Goal: Information Seeking & Learning: Learn about a topic

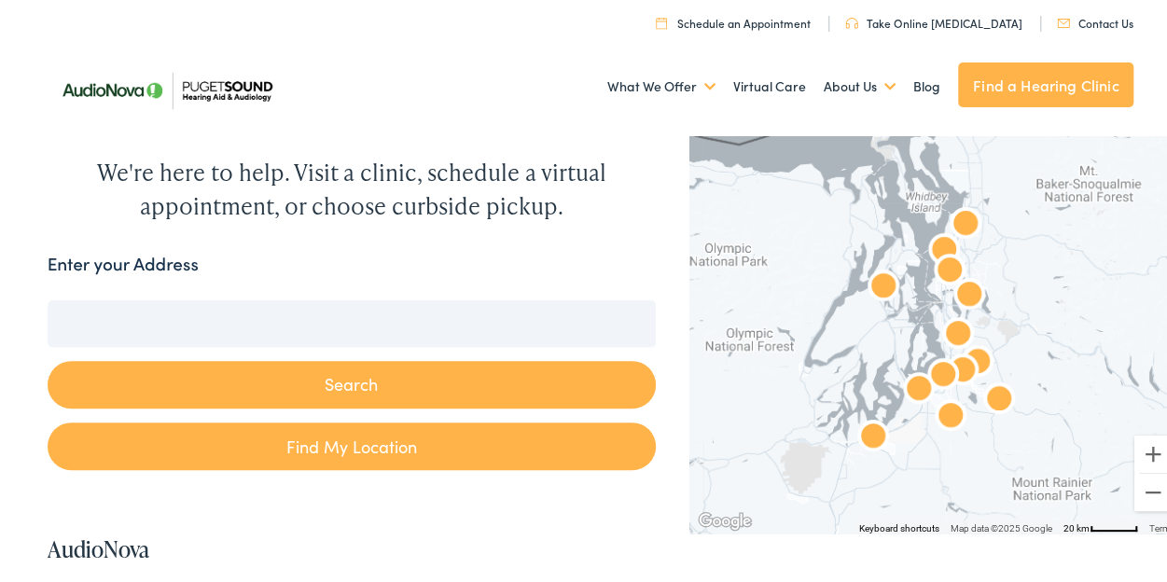
click at [521, 313] on input "Enter your Address" at bounding box center [352, 320] width 608 height 47
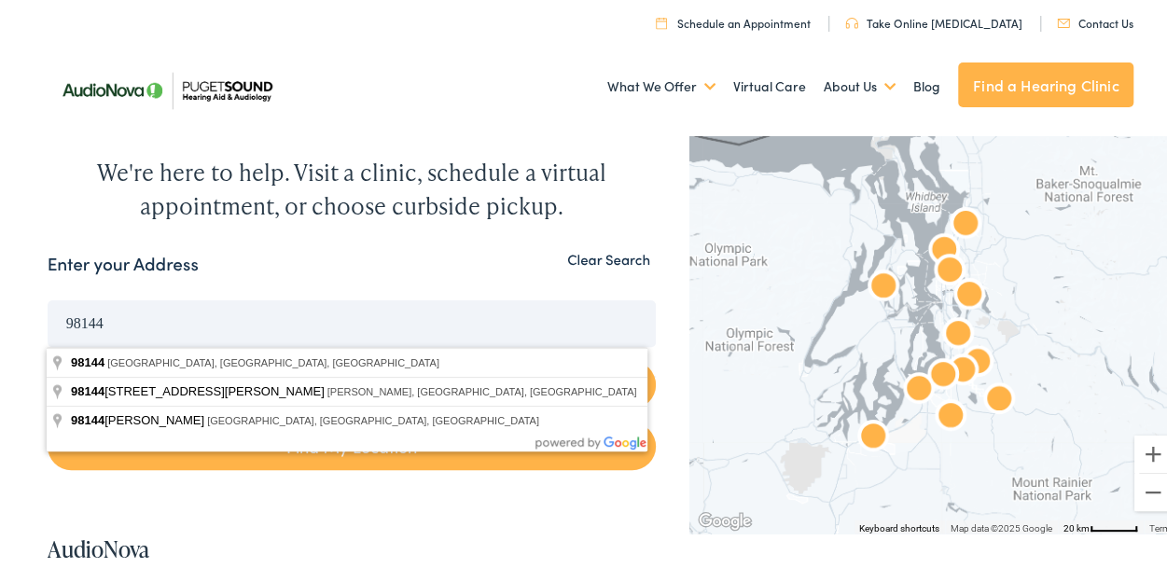
type input "98144"
click at [48, 357] on button "Search" at bounding box center [352, 381] width 608 height 48
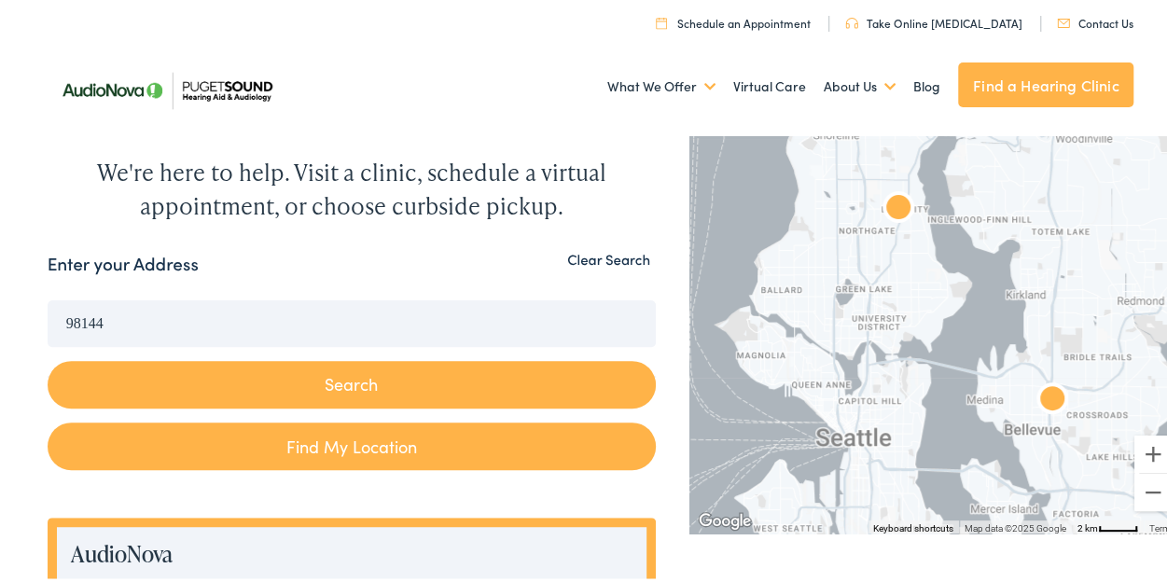
click at [1050, 401] on img "AudioNova" at bounding box center [1052, 397] width 60 height 60
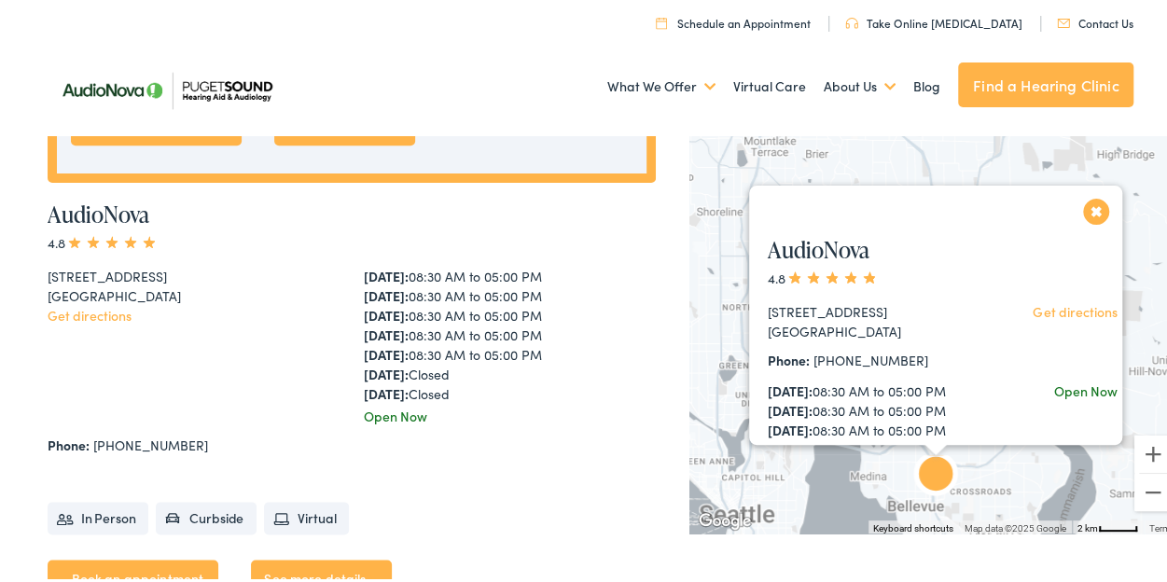
scroll to position [899, 0]
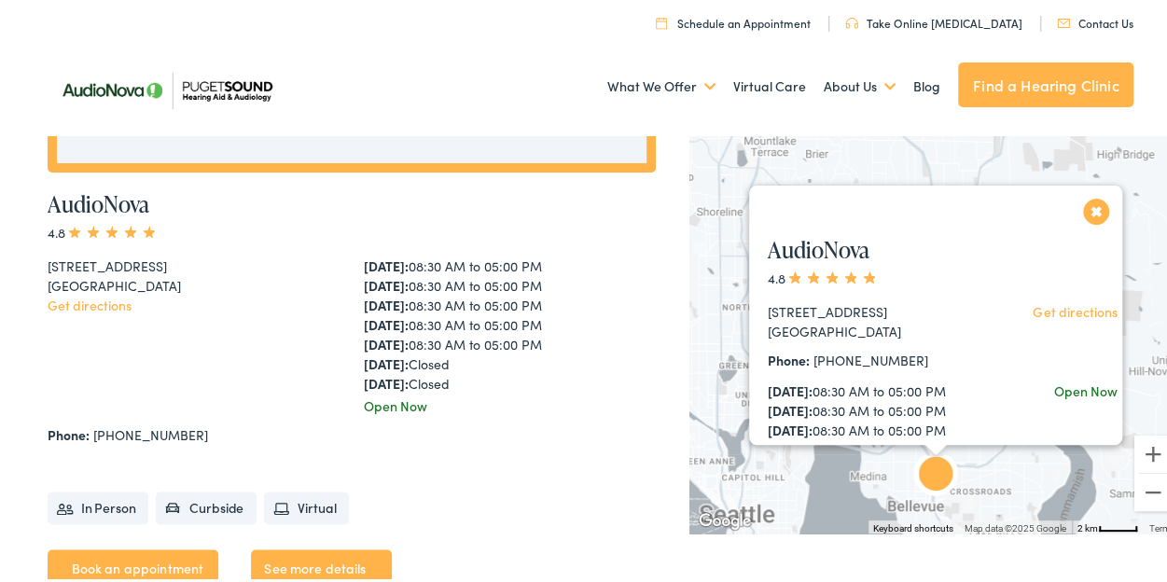
click at [1083, 215] on div "AudioNova 4.8 [STREET_ADDRESS] Get directions Phone: [PHONE_NUMBER] [DATE]: 08:…" at bounding box center [944, 453] width 390 height 477
click at [1086, 207] on button "Close" at bounding box center [1096, 207] width 33 height 33
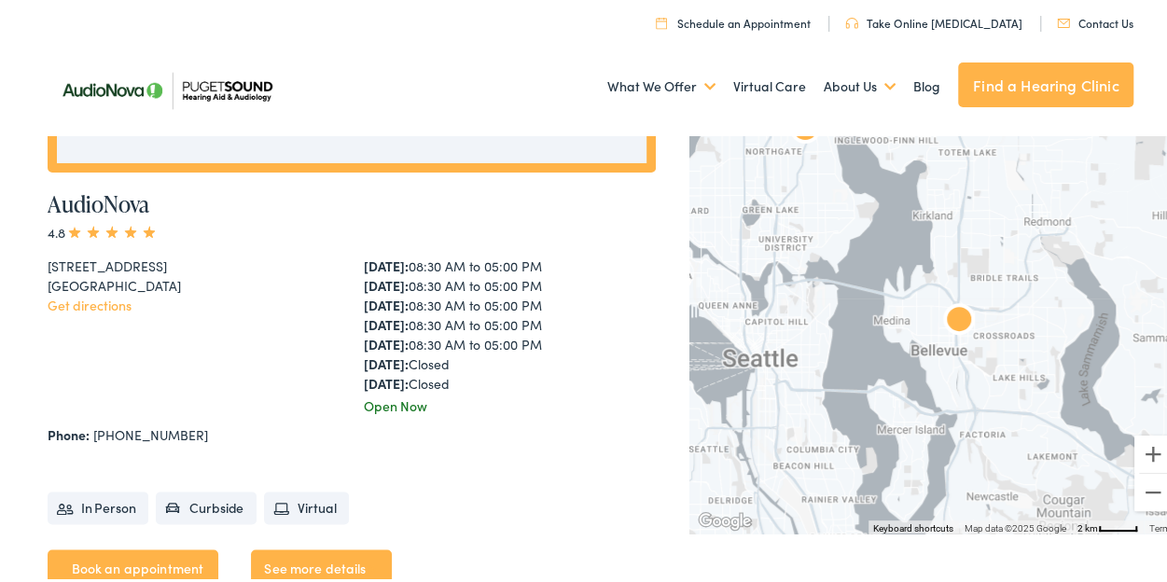
drag, startPoint x: 894, startPoint y: 395, endPoint x: 920, endPoint y: 196, distance: 201.2
click at [920, 196] on div at bounding box center [935, 328] width 492 height 404
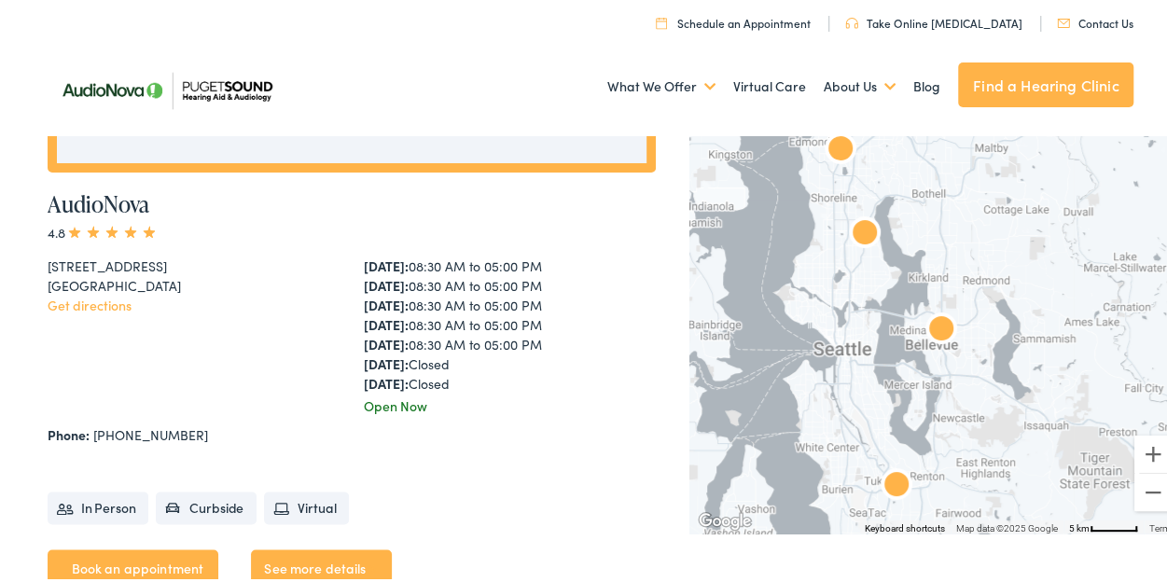
click at [886, 482] on img "AudioNova" at bounding box center [896, 483] width 60 height 60
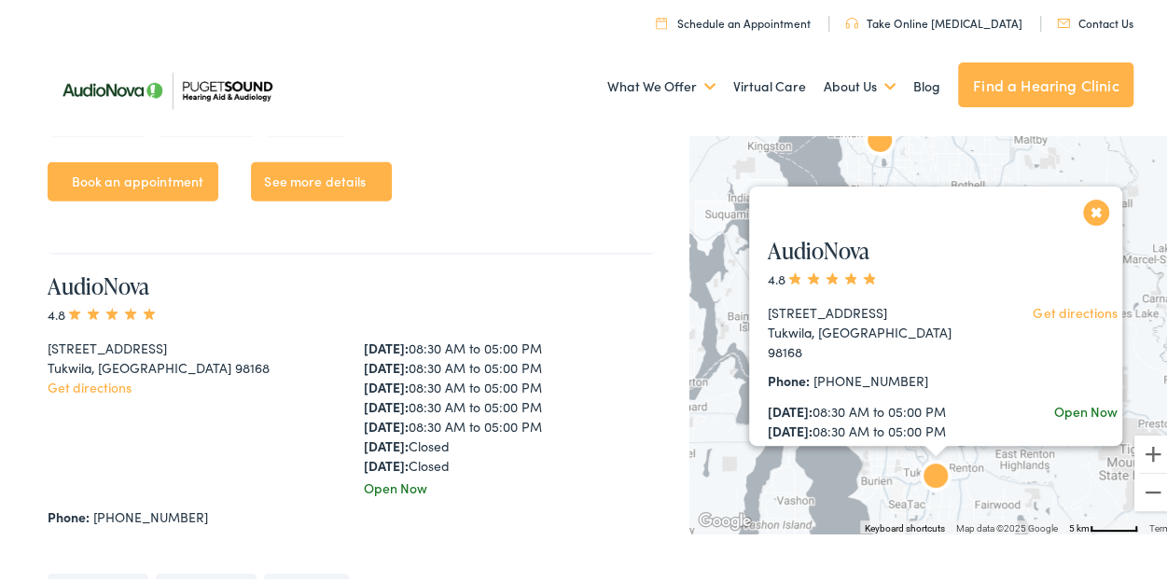
scroll to position [6058, 0]
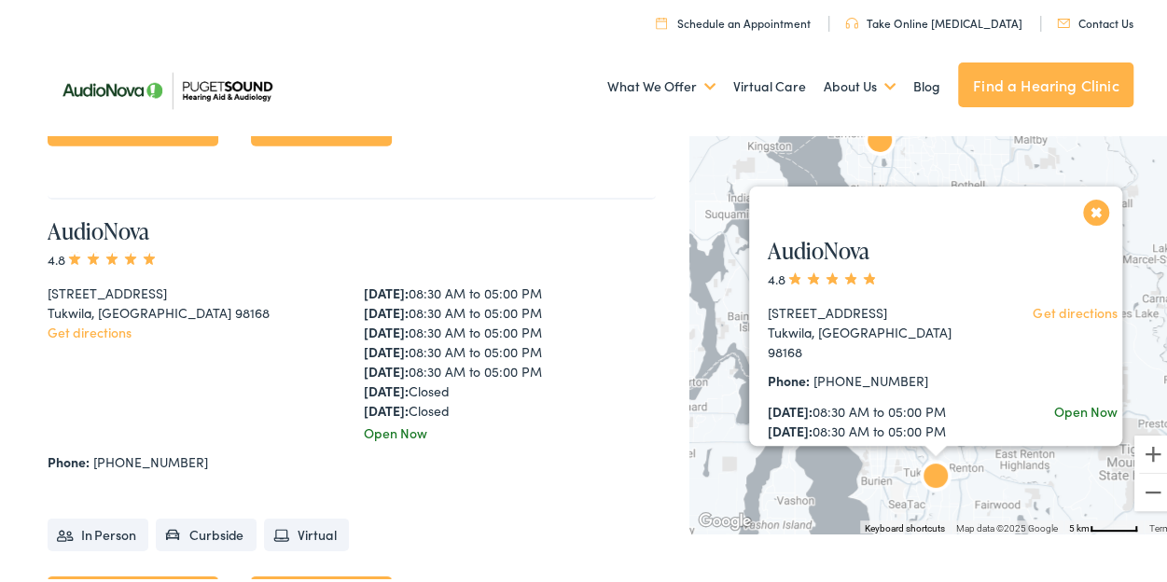
click at [1080, 200] on button "Close" at bounding box center [1096, 208] width 33 height 33
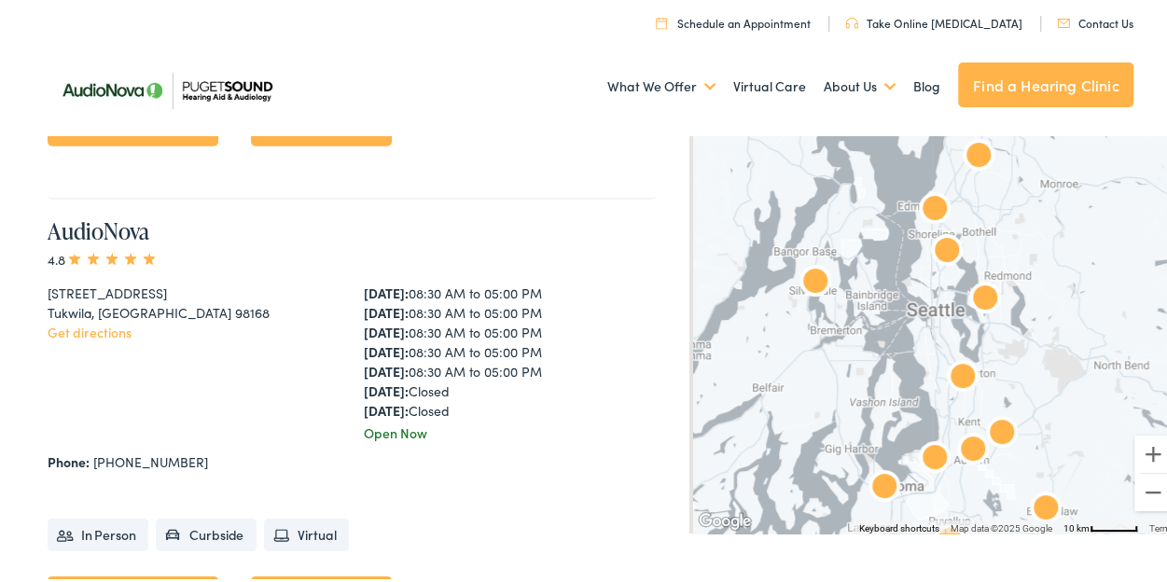
click at [964, 448] on img "AudioNova" at bounding box center [973, 448] width 60 height 60
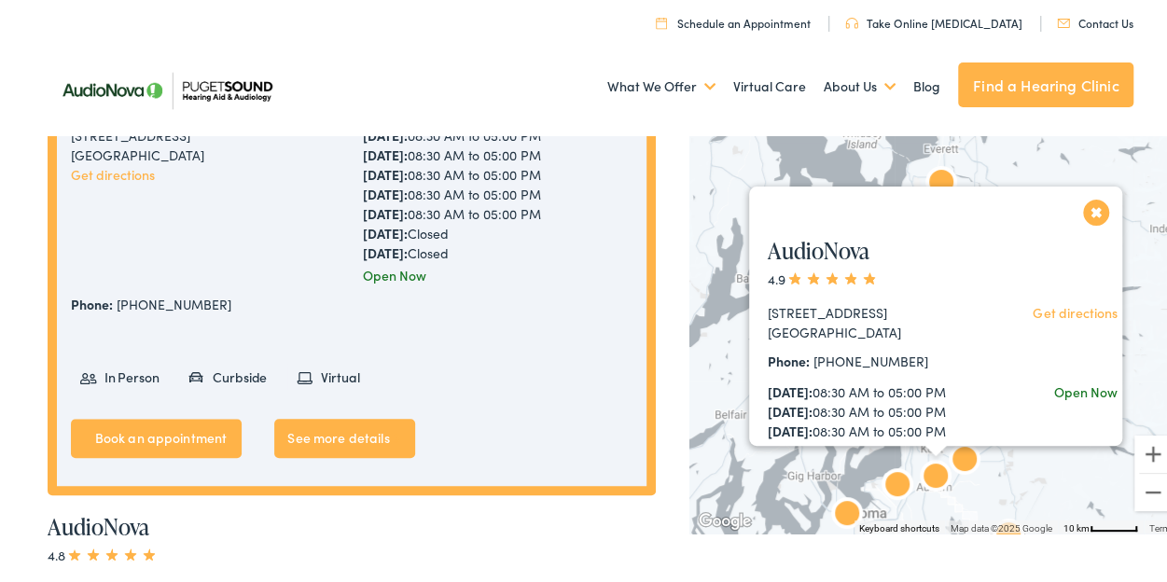
scroll to position [442, 0]
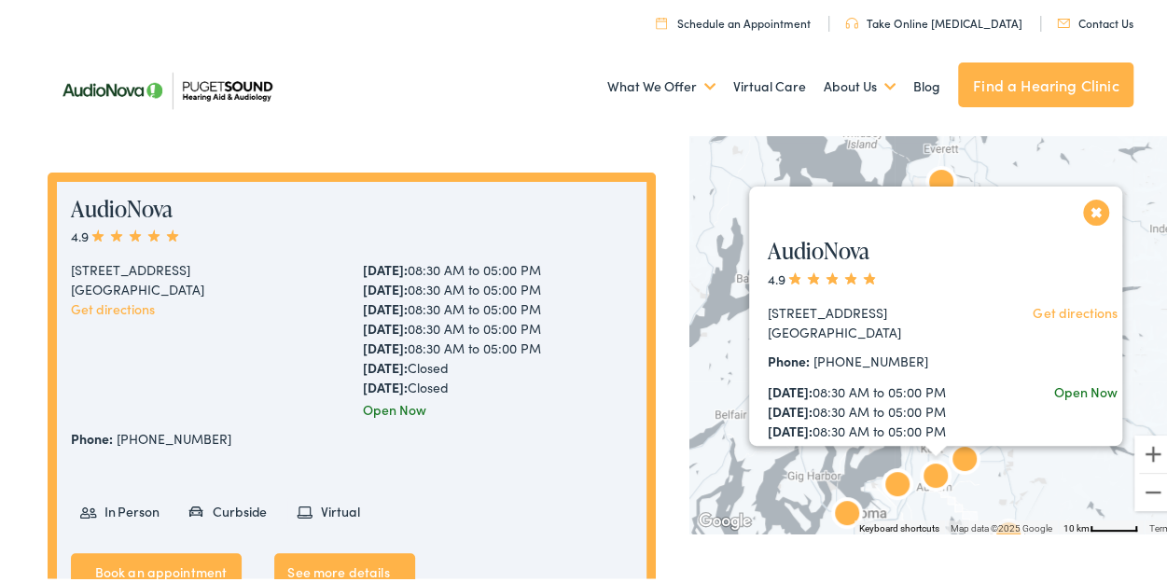
click at [888, 477] on img "AudioNova" at bounding box center [897, 483] width 60 height 60
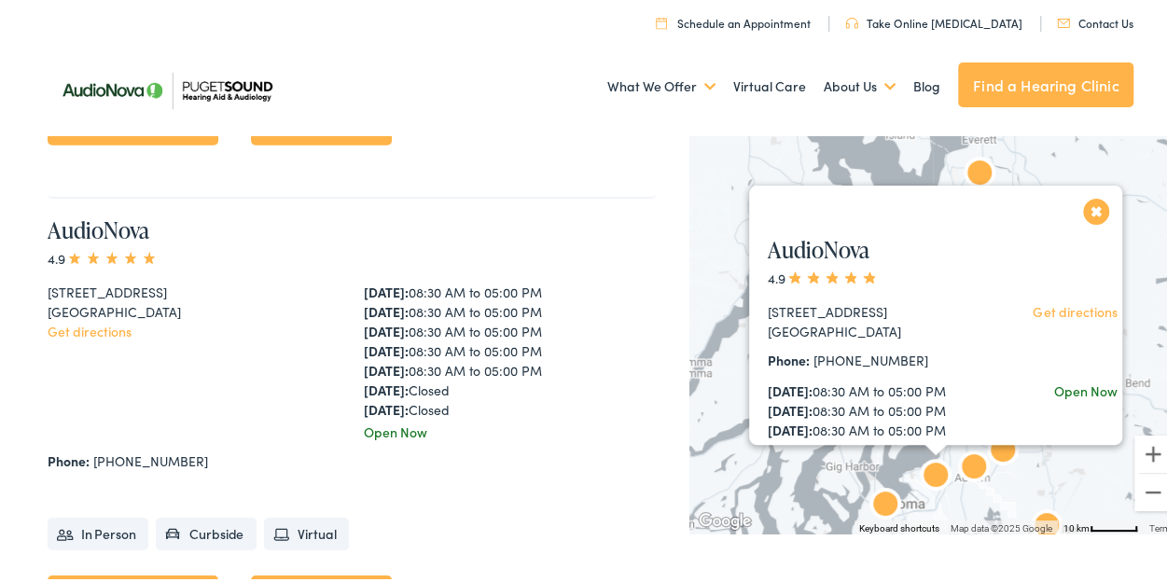
click at [1006, 443] on img "AudioNova" at bounding box center [1003, 449] width 60 height 60
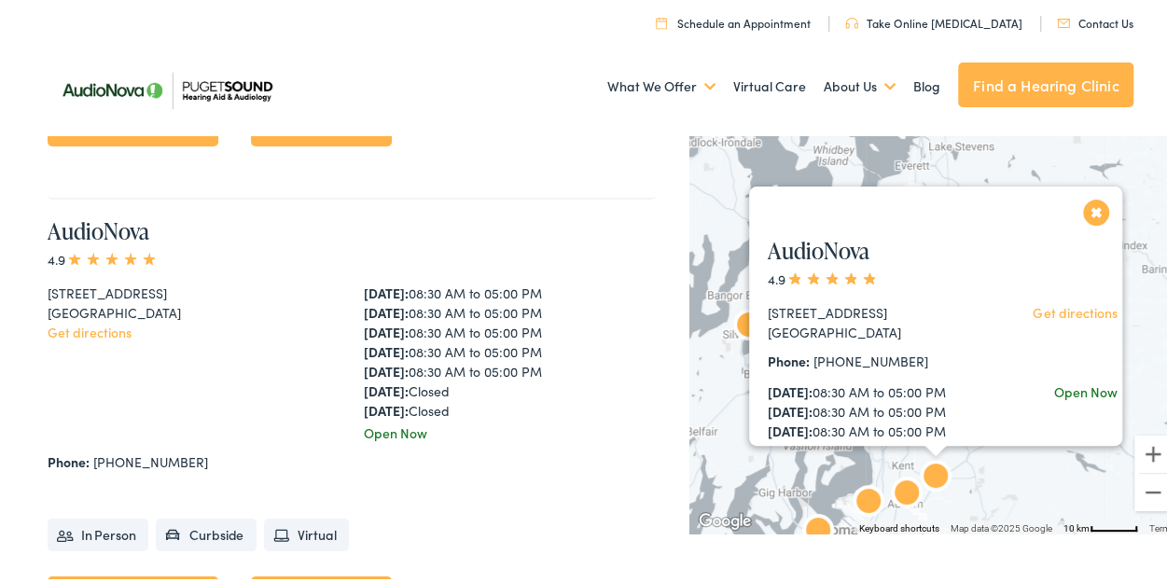
scroll to position [3248, 0]
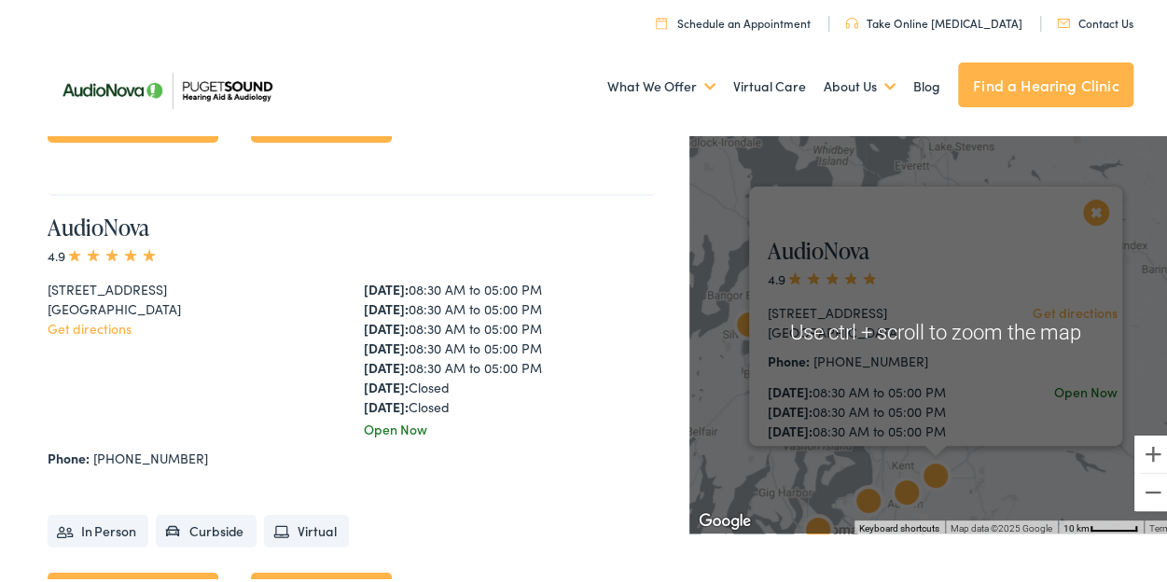
click at [1089, 214] on button "Close" at bounding box center [1096, 208] width 33 height 33
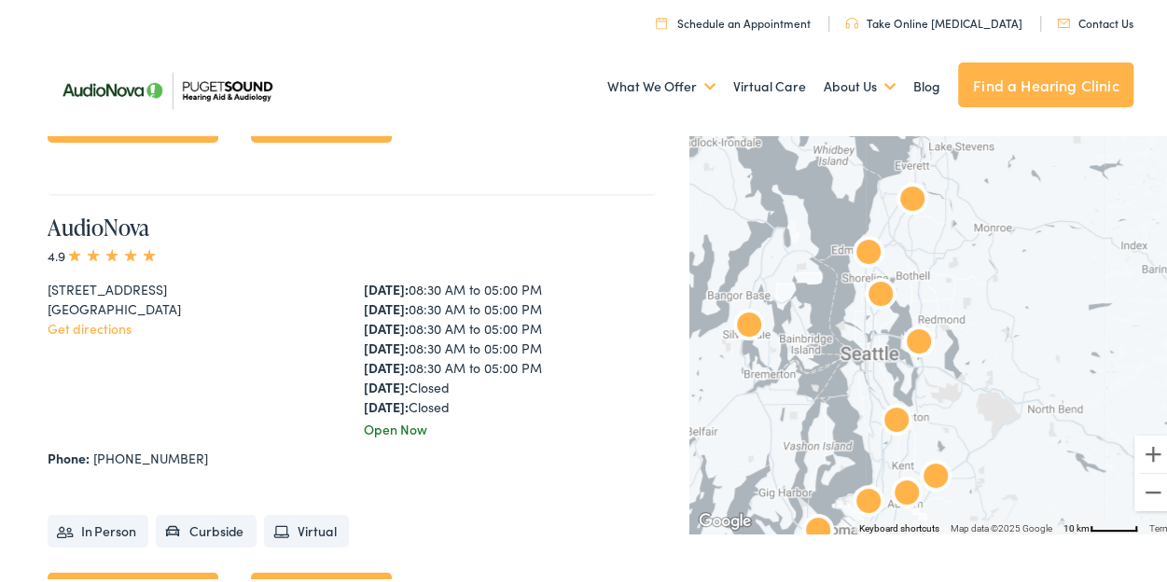
click at [907, 327] on img "AudioNova" at bounding box center [919, 341] width 60 height 60
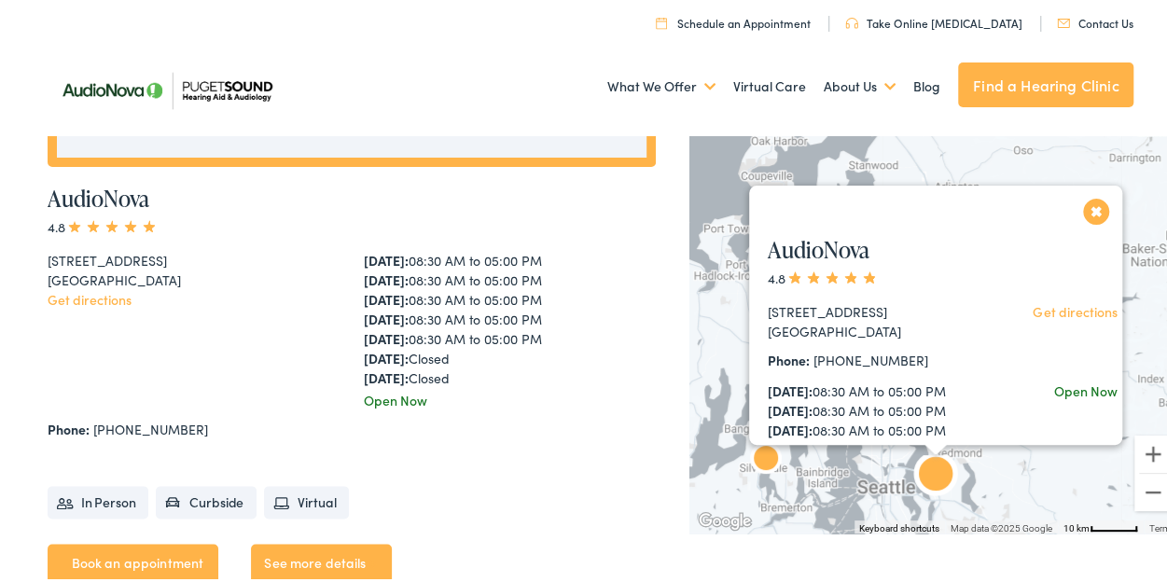
scroll to position [899, 0]
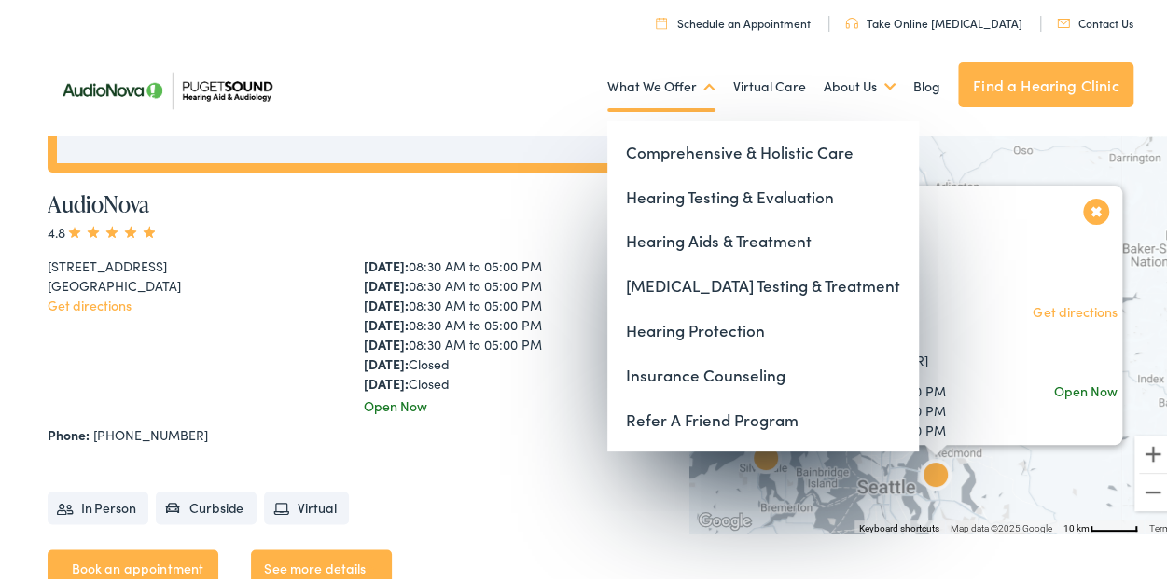
click at [680, 76] on link "What We Offer" at bounding box center [661, 83] width 108 height 69
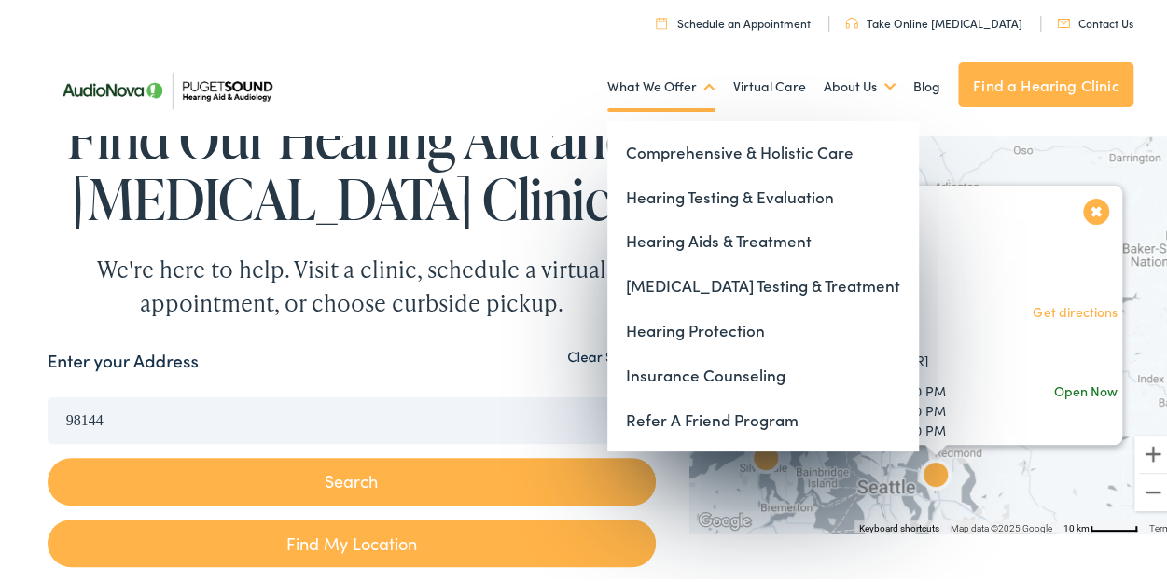
click at [691, 83] on link "What We Offer" at bounding box center [661, 83] width 108 height 69
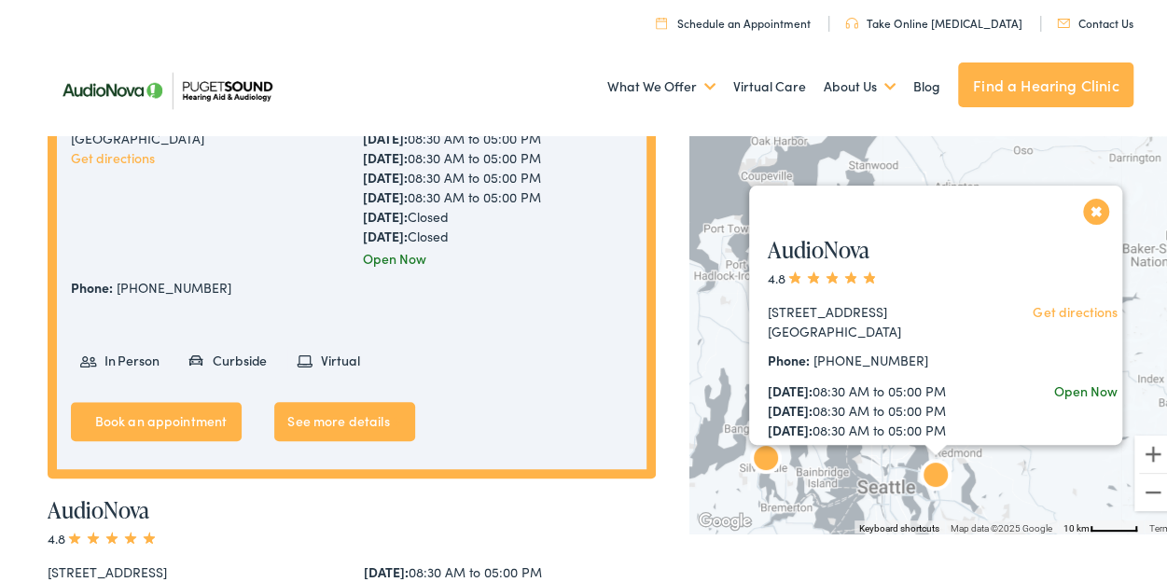
scroll to position [595, 0]
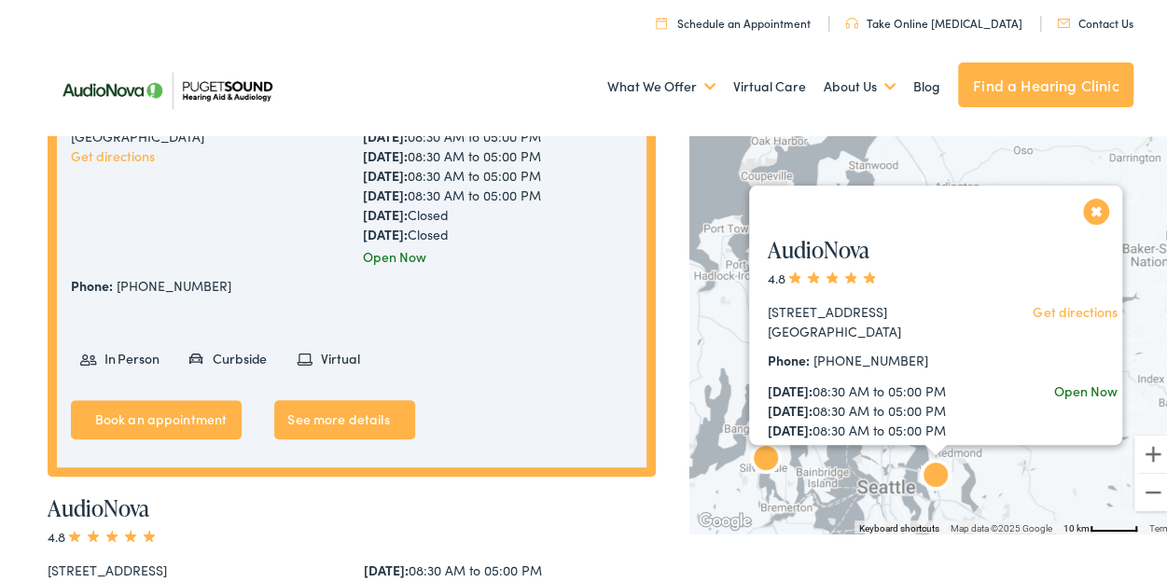
click at [1092, 203] on button "Close" at bounding box center [1096, 207] width 33 height 33
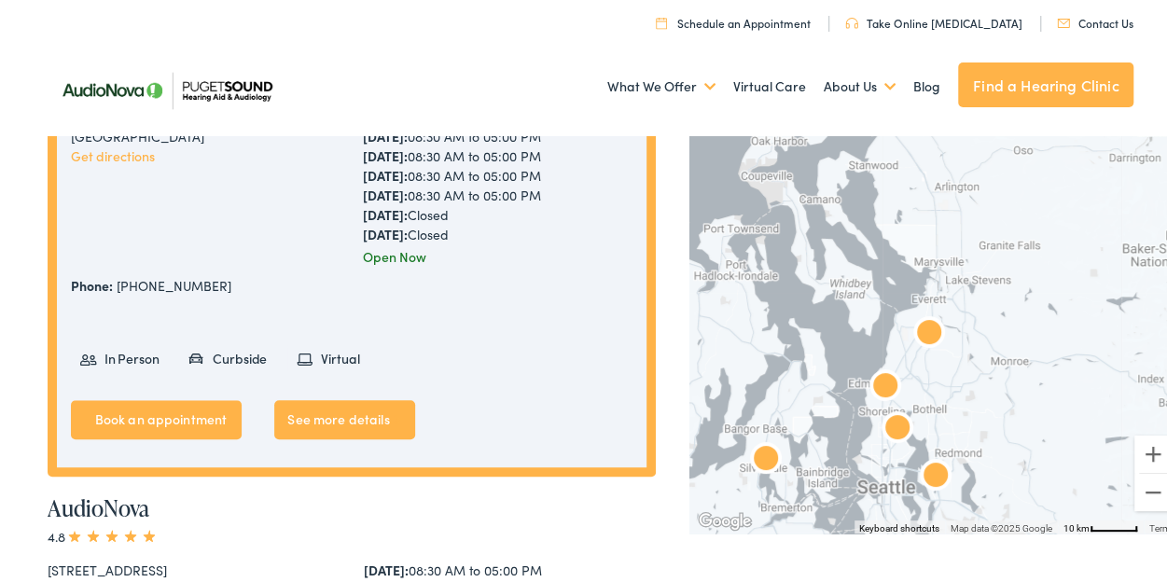
click at [882, 419] on img "AudioNova" at bounding box center [897, 426] width 60 height 60
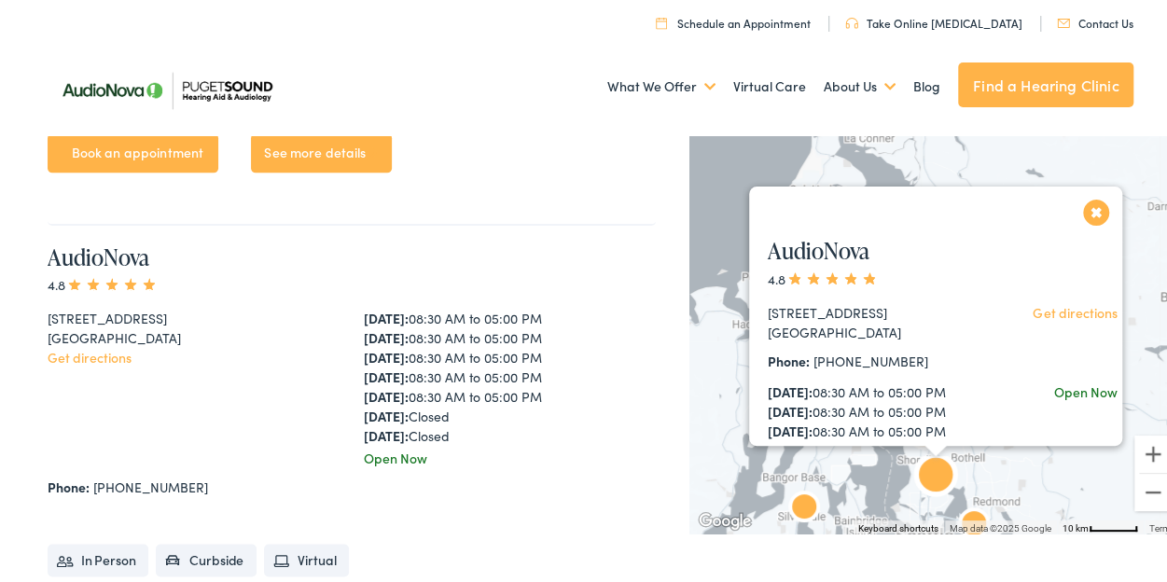
scroll to position [4651, 0]
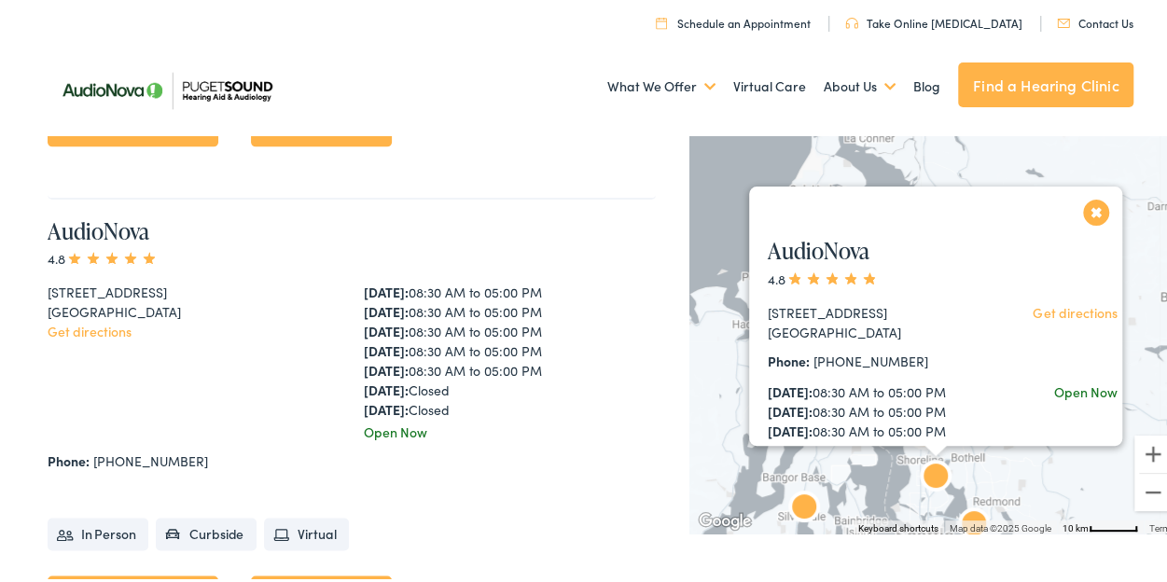
click at [1095, 200] on button "Close" at bounding box center [1096, 208] width 33 height 33
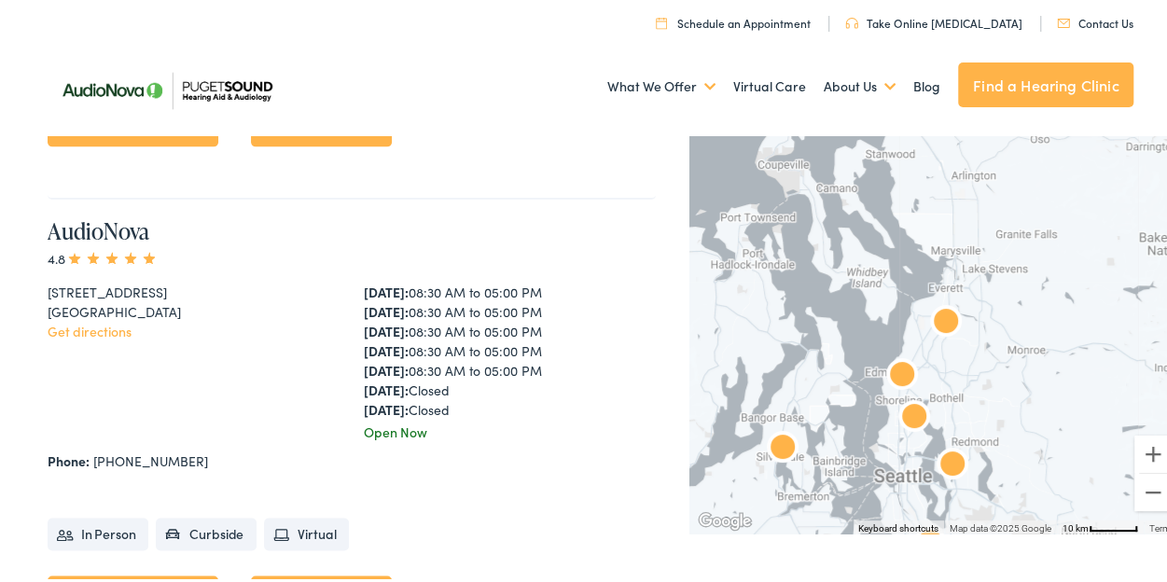
drag, startPoint x: 1000, startPoint y: 468, endPoint x: 959, endPoint y: 349, distance: 126.2
click at [959, 349] on div at bounding box center [935, 328] width 492 height 404
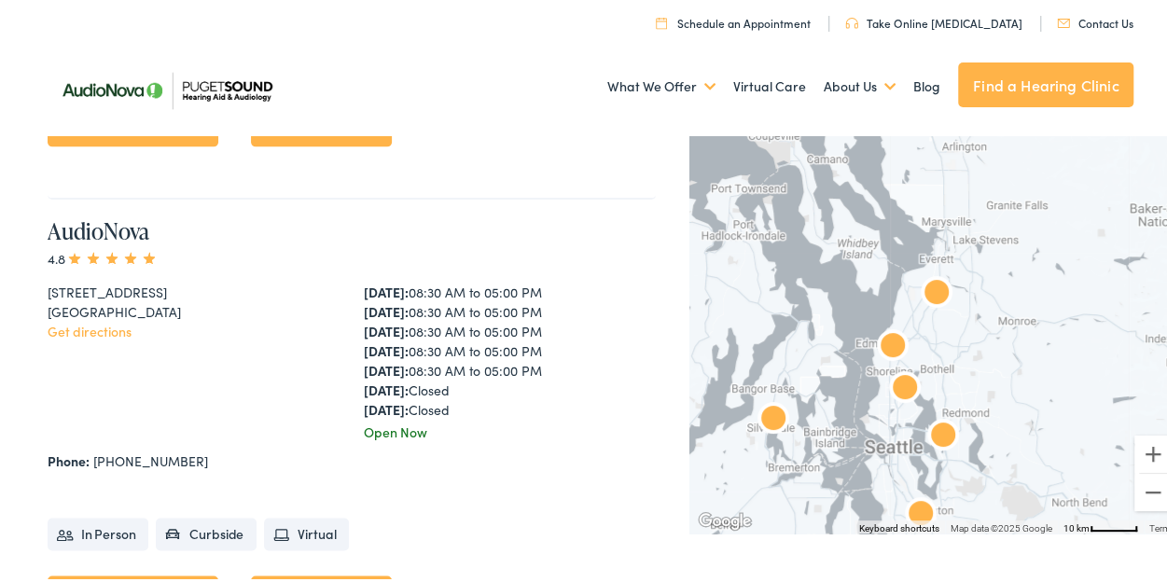
click at [933, 422] on img "AudioNova" at bounding box center [943, 434] width 60 height 60
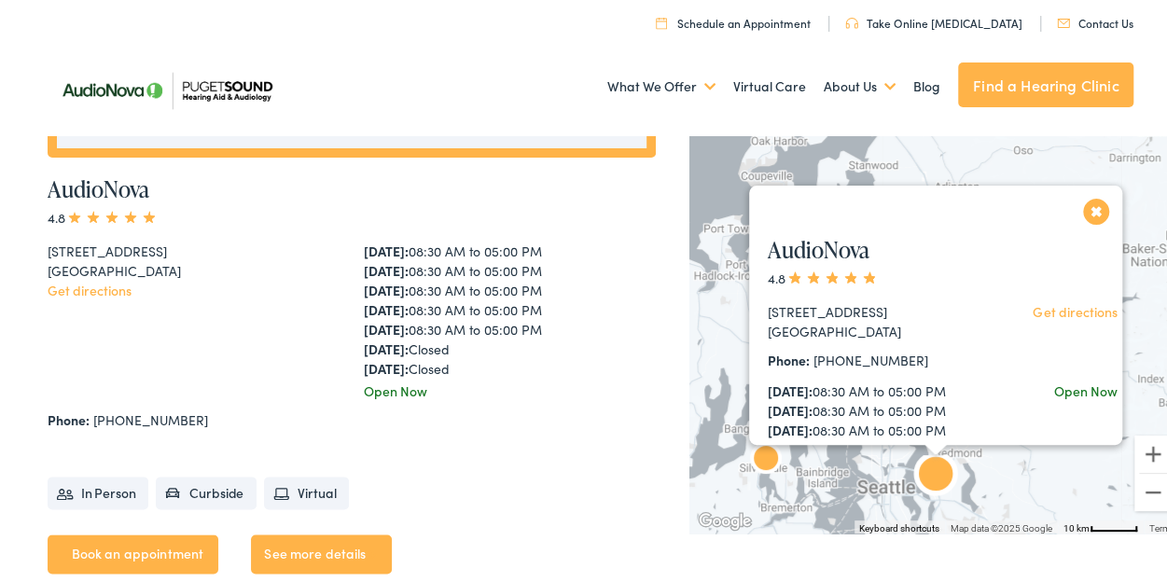
scroll to position [899, 0]
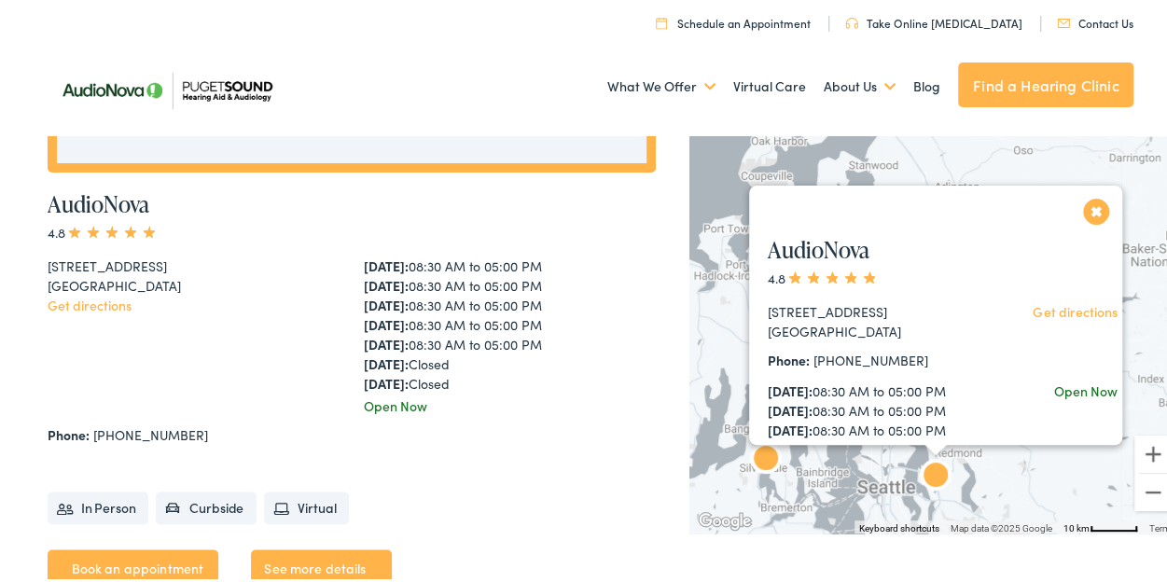
click at [1082, 202] on button "Close" at bounding box center [1096, 207] width 33 height 33
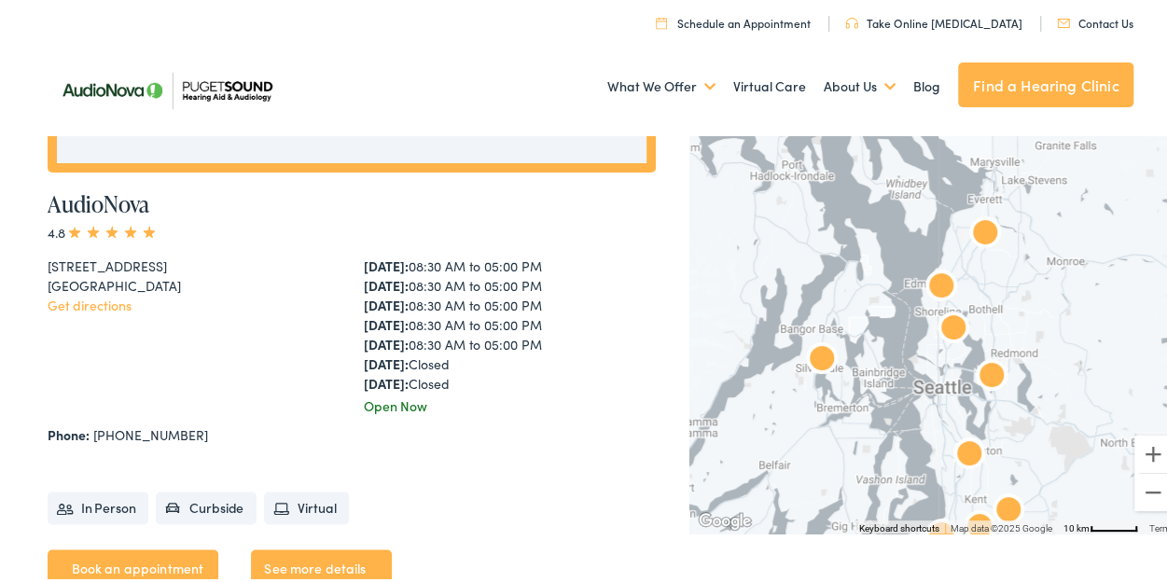
drag, startPoint x: 974, startPoint y: 381, endPoint x: 1040, endPoint y: 268, distance: 131.7
click at [1040, 268] on div at bounding box center [935, 328] width 492 height 404
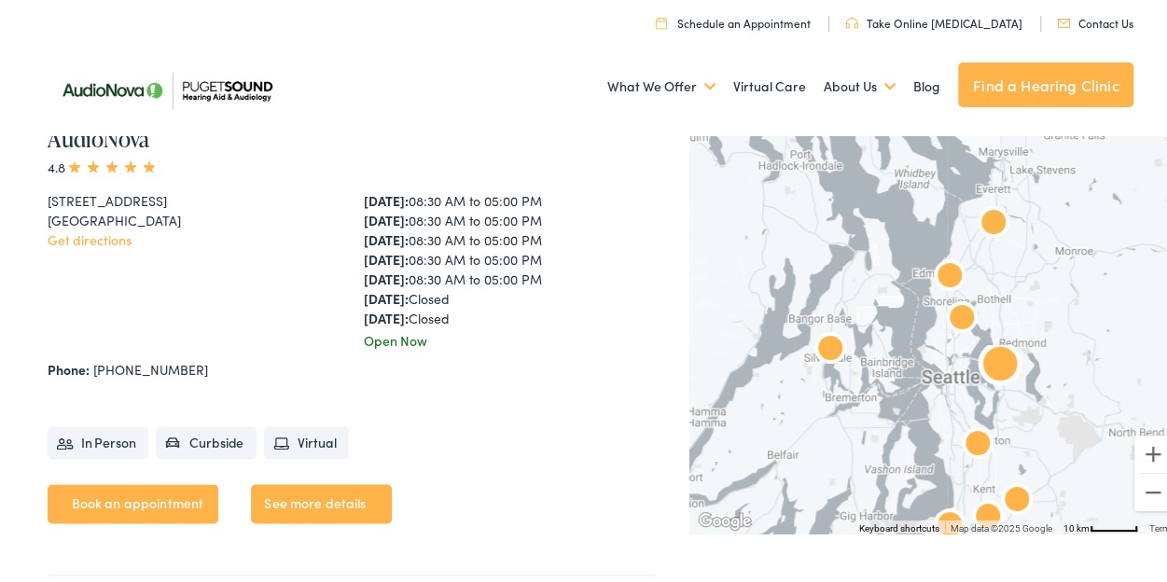
scroll to position [965, 0]
click at [343, 484] on link "See more details" at bounding box center [321, 498] width 140 height 39
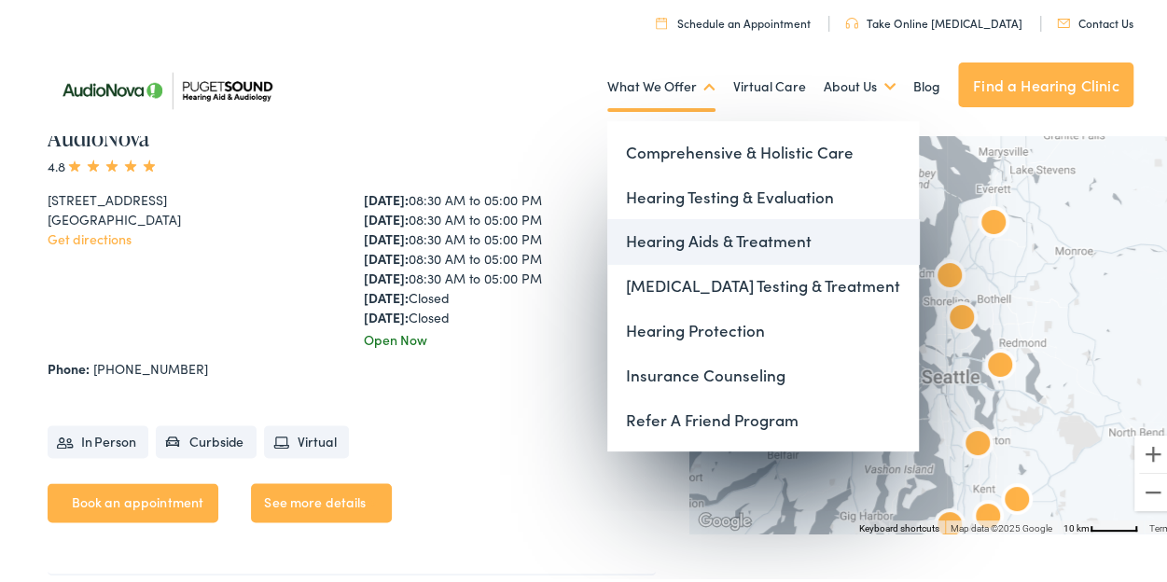
click at [729, 253] on link "Hearing Aids & Treatment" at bounding box center [763, 237] width 312 height 45
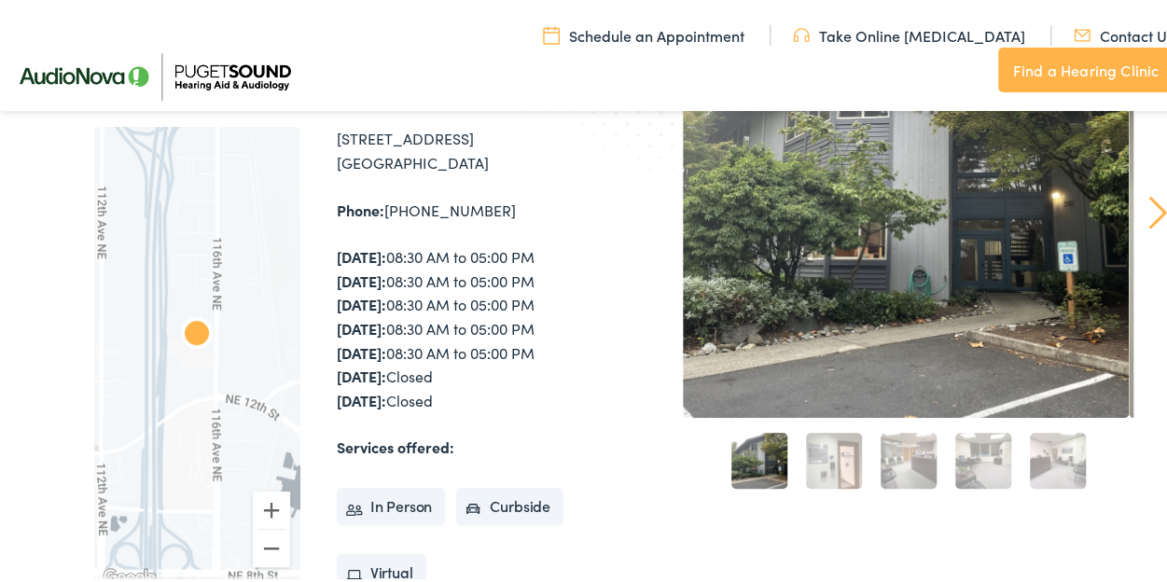
scroll to position [267, 0]
click at [880, 473] on link "3" at bounding box center [908, 456] width 56 height 56
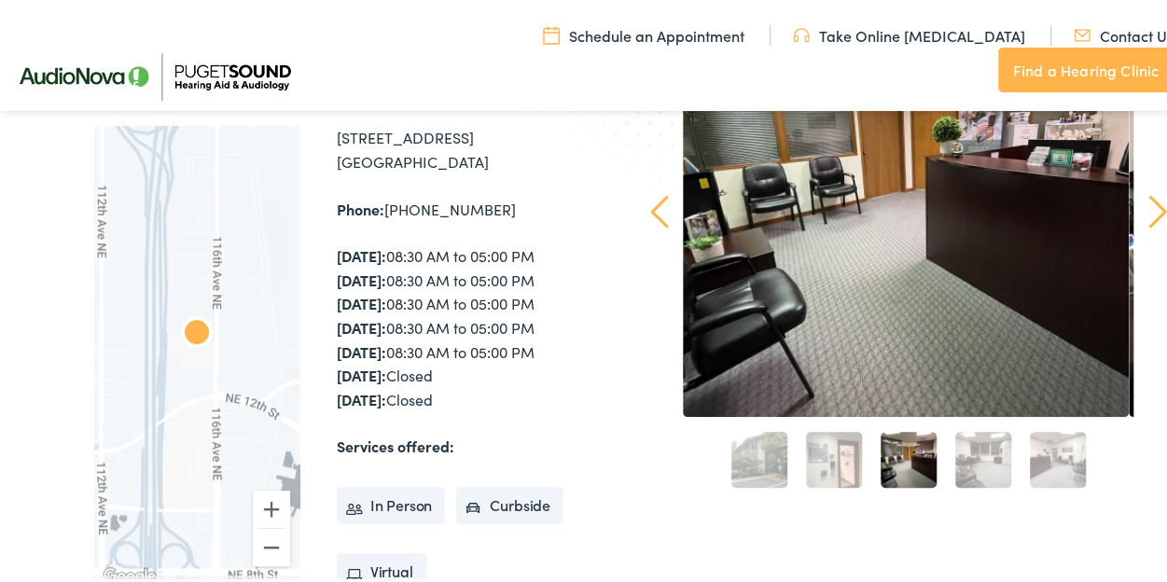
click at [976, 468] on link "4" at bounding box center [983, 456] width 56 height 56
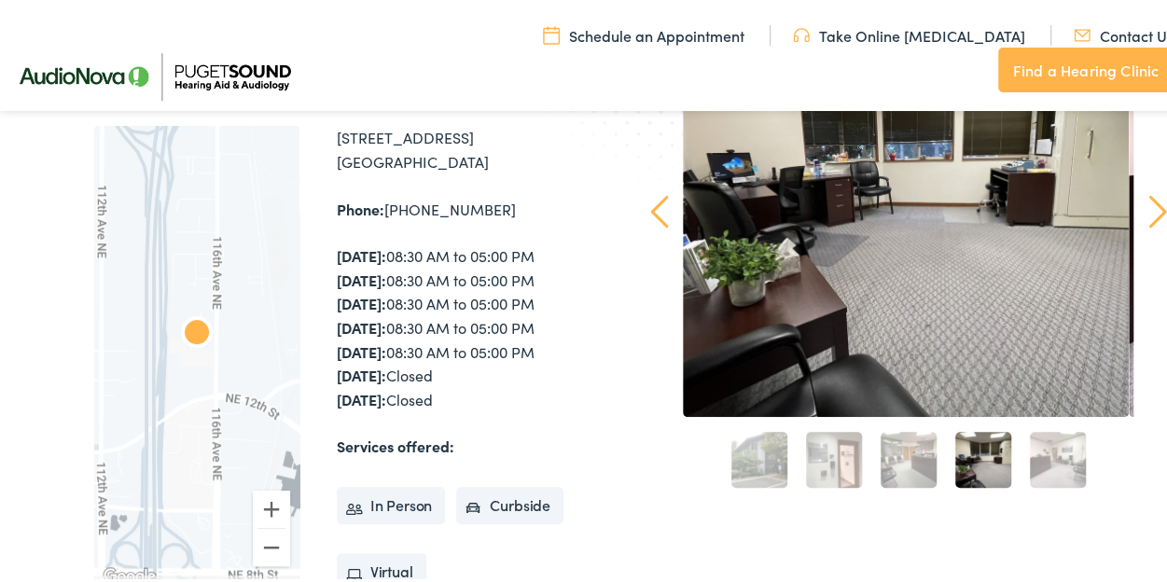
click at [1030, 469] on link "5" at bounding box center [1058, 456] width 56 height 56
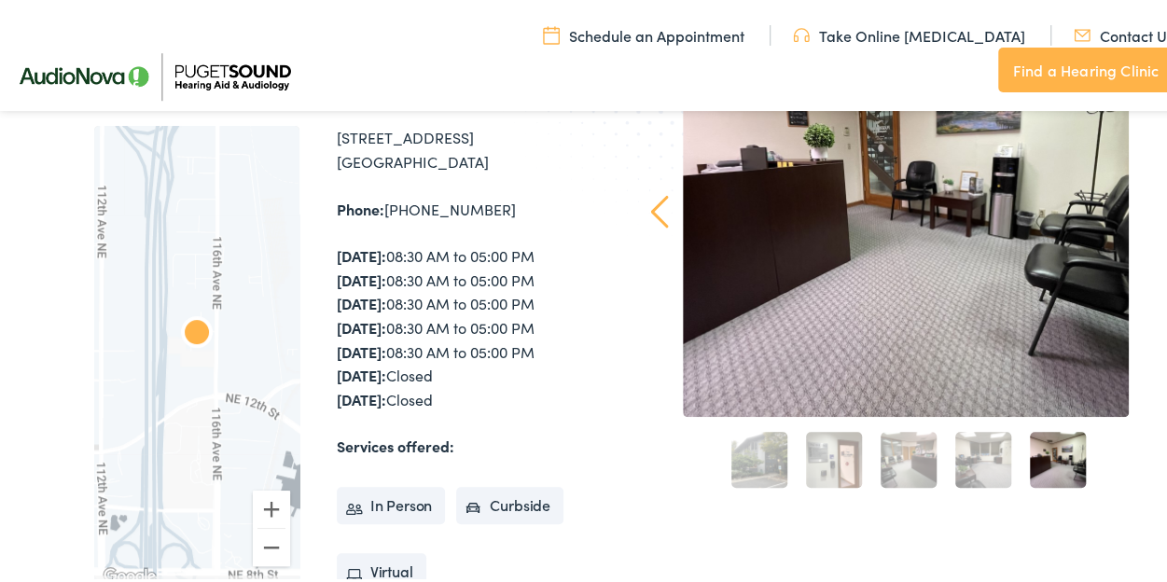
click at [849, 444] on link "2" at bounding box center [834, 456] width 56 height 56
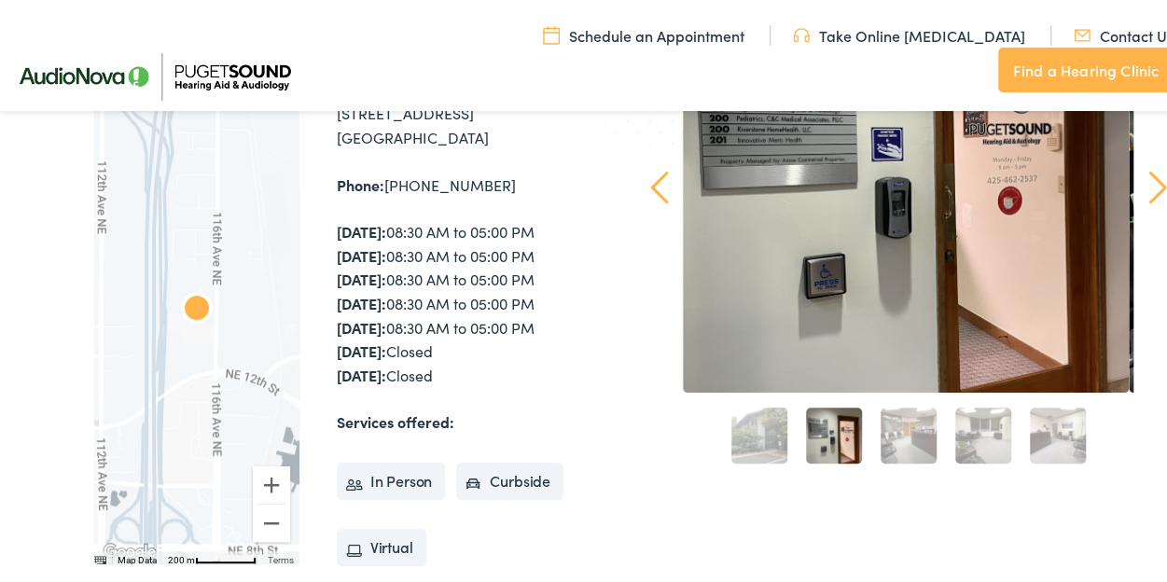
scroll to position [290, 0]
click at [905, 450] on link "3" at bounding box center [908, 433] width 56 height 56
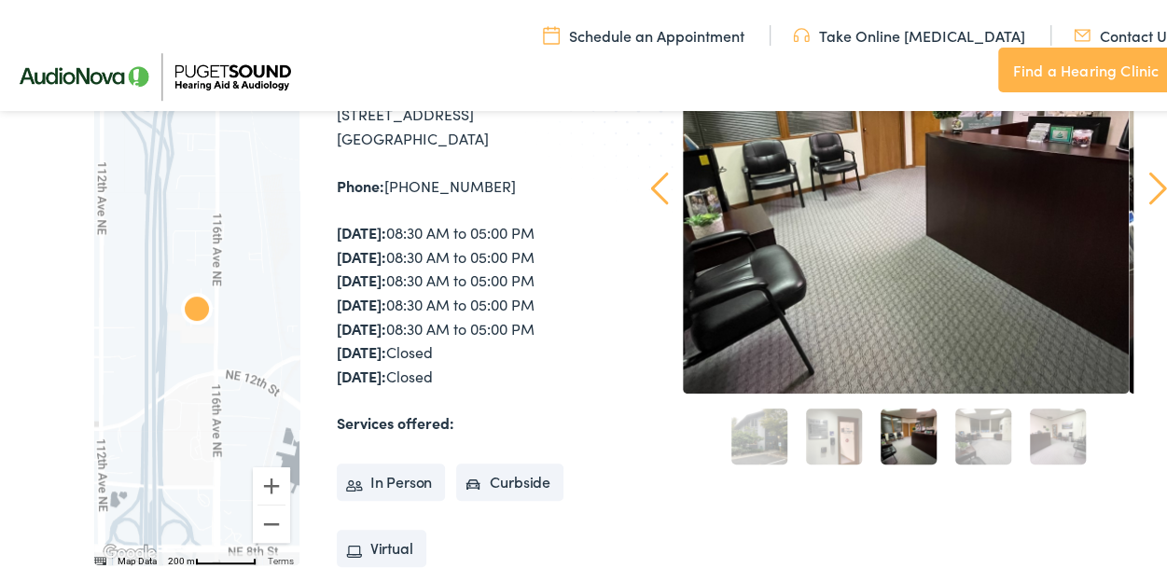
click at [966, 450] on link "4" at bounding box center [983, 433] width 56 height 56
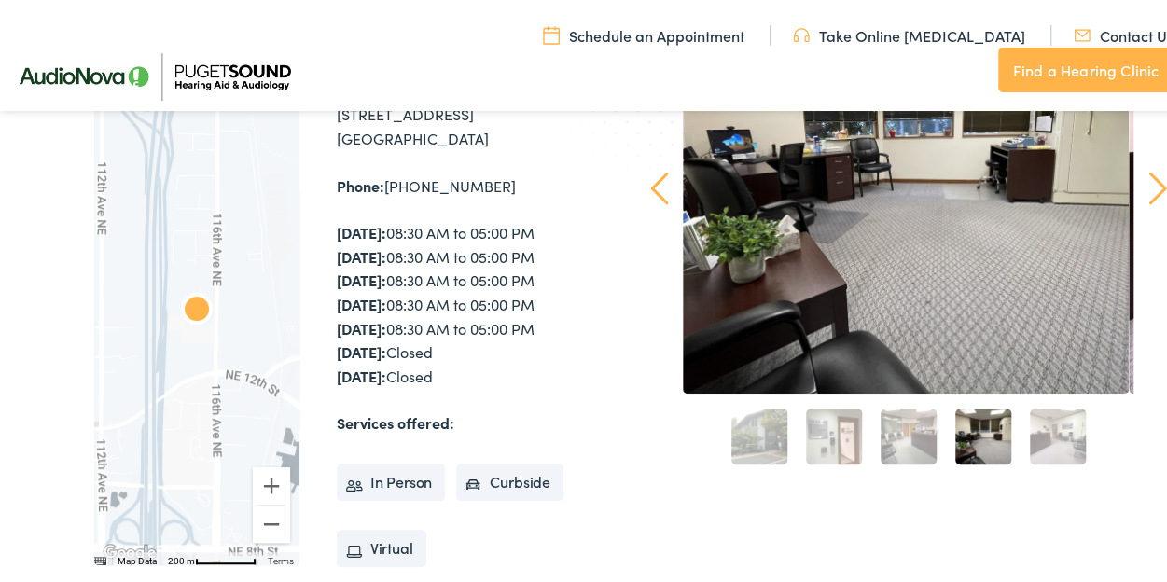
click at [1049, 456] on link "5" at bounding box center [1058, 433] width 56 height 56
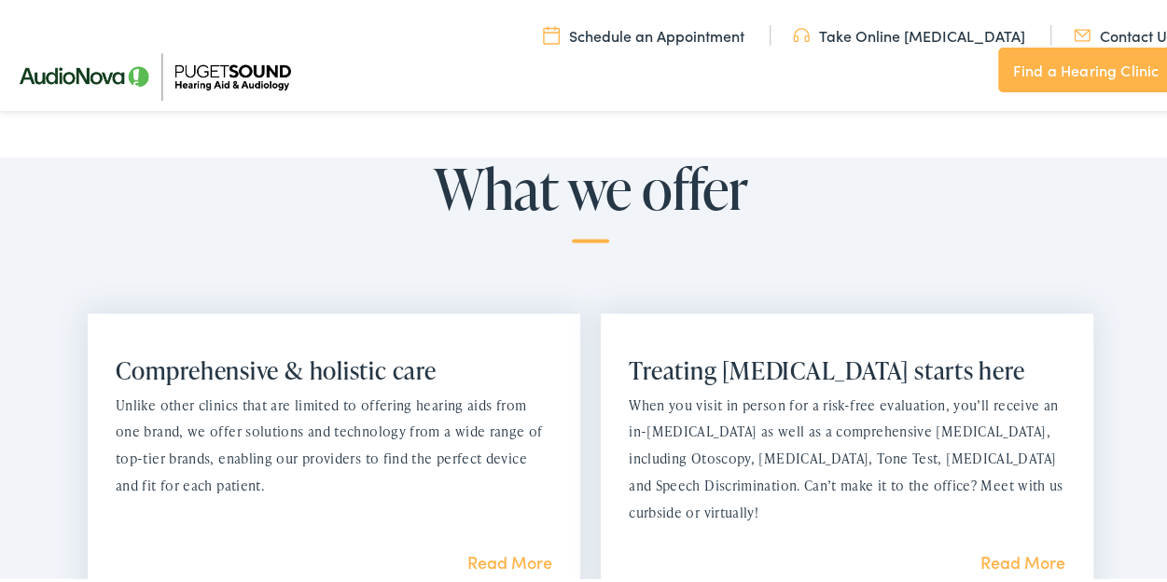
scroll to position [1111, 0]
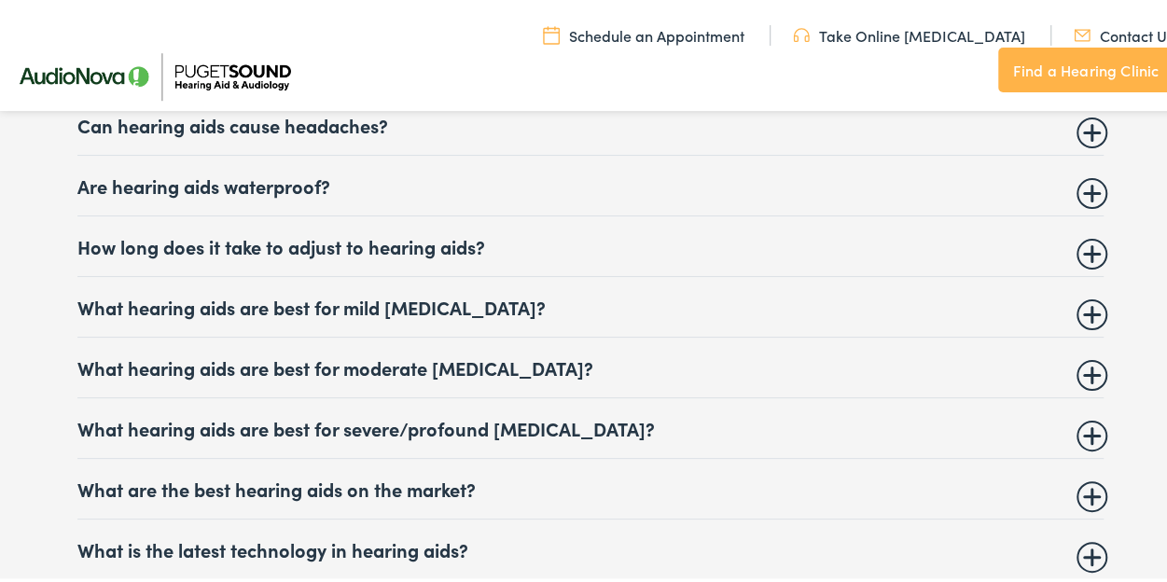
scroll to position [7529, 0]
click at [635, 400] on details "What hearing aids are best for severe/profound hearing loss? Your hearing care …" at bounding box center [590, 425] width 1026 height 61
drag, startPoint x: 711, startPoint y: 441, endPoint x: 1069, endPoint y: 442, distance: 358.2
click at [1069, 442] on details "What hearing aids are best for severe/profound hearing loss? Your hearing care …" at bounding box center [590, 425] width 1026 height 61
click at [1085, 435] on summary "What hearing aids are best for severe/profound hearing loss?" at bounding box center [590, 424] width 1026 height 22
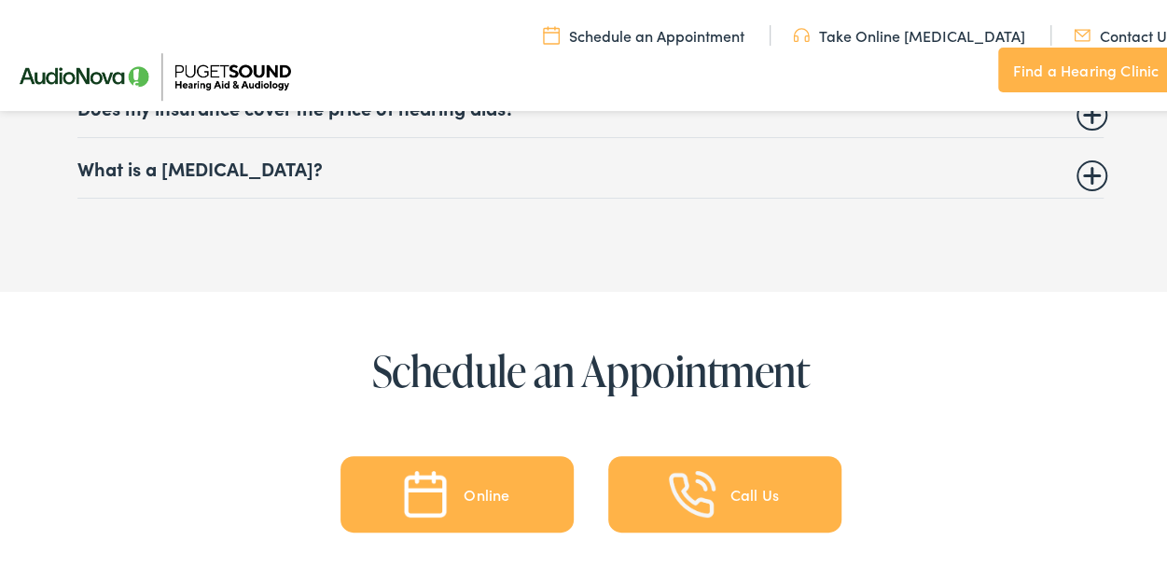
scroll to position [8466, 0]
